Goal: Task Accomplishment & Management: Complete application form

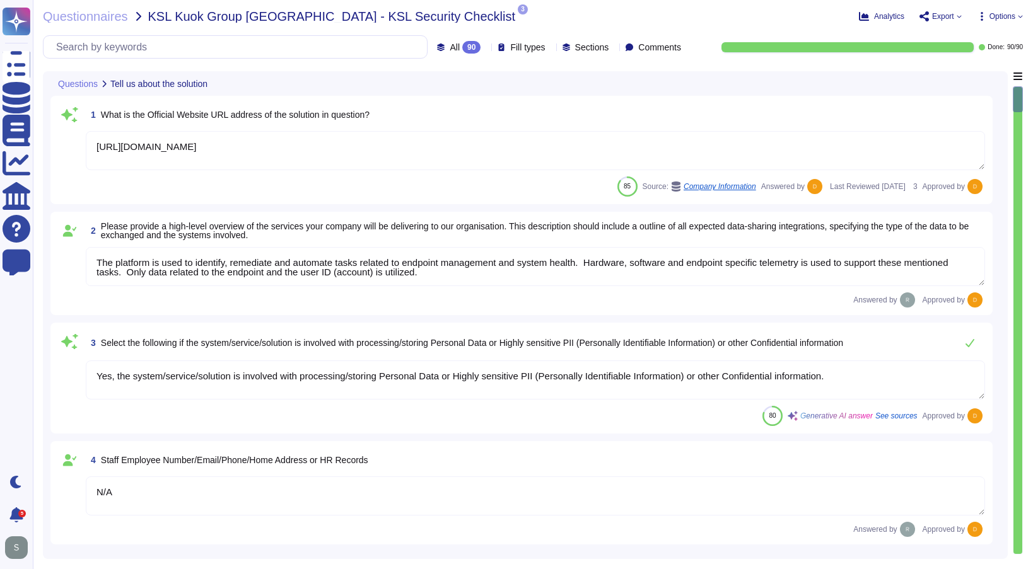
type textarea "[URL][DOMAIN_NAME]"
type textarea "The platform is used to identify, remediate and automate tasks related to endpo…"
type textarea "Yes, the system/service/solution is involved with processing/storing Personal D…"
type textarea "N/A"
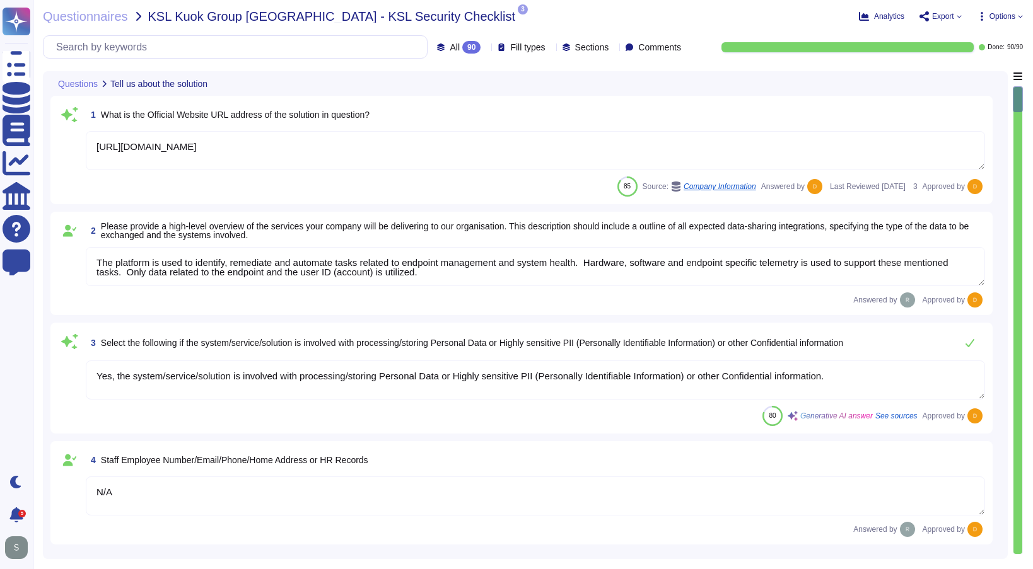
type textarea "N/A"
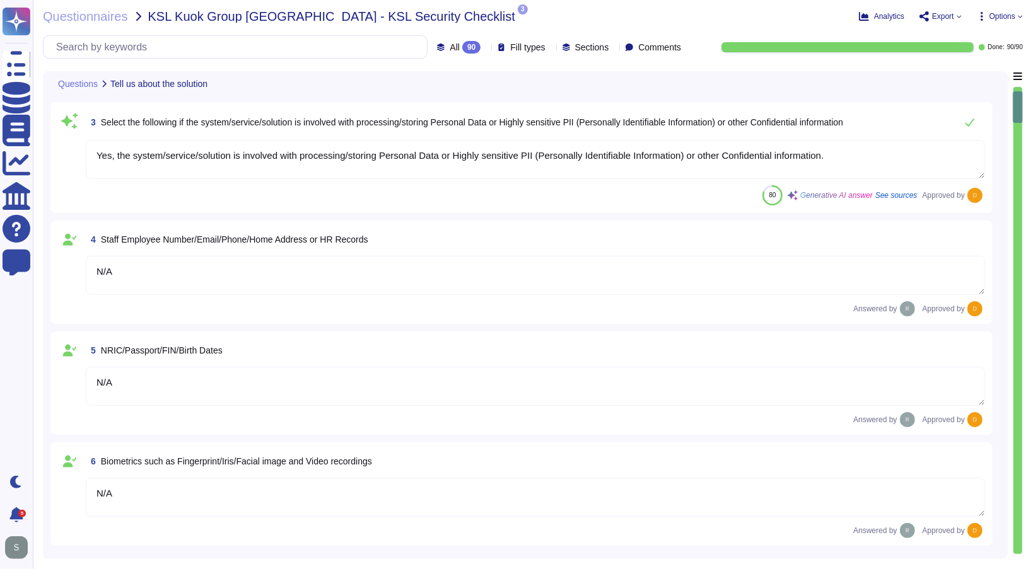
type textarea "N/A"
type textarea "Loremips do sit amet consectetu adi ElitSeddoe tem inci utlaboreet. Dolo ma ali…"
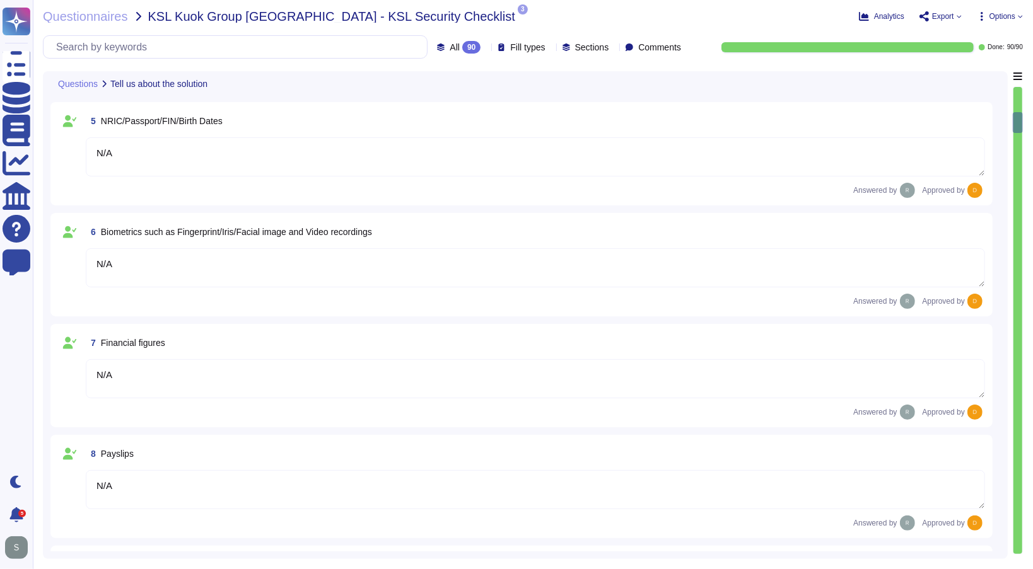
type textarea "N/A"
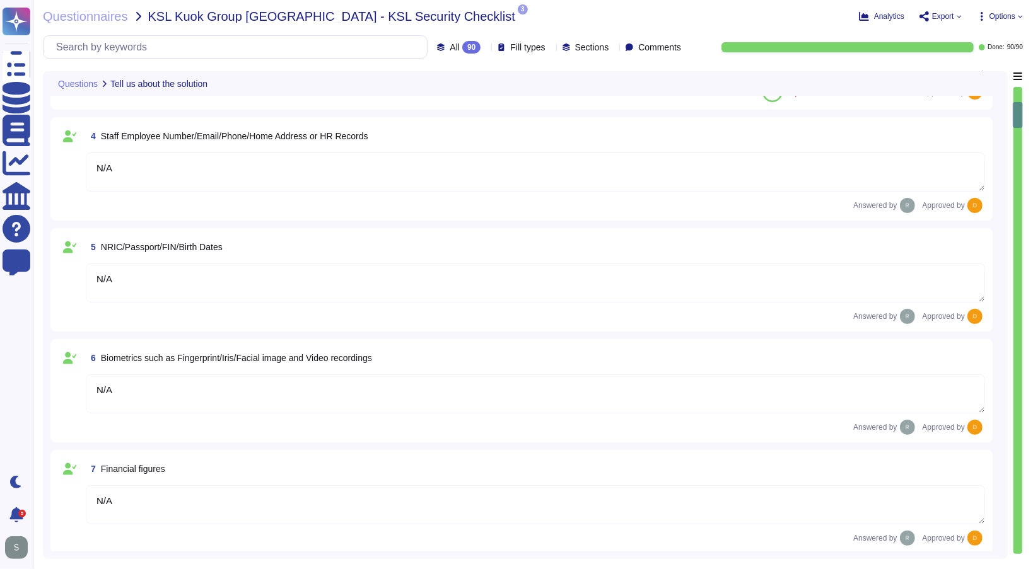
type textarea "[URL][DOMAIN_NAME]"
type textarea "The platform is used to identify, remediate and automate tasks related to endpo…"
type textarea "Yes, the system/service/solution is involved with processing/storing Personal D…"
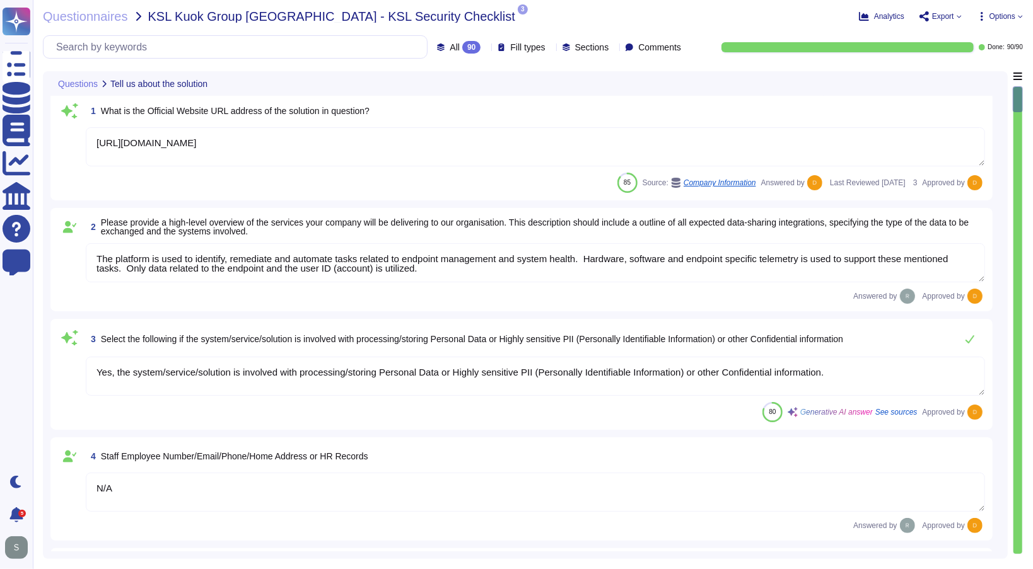
scroll to position [0, 0]
